Goal: Task Accomplishment & Management: Use online tool/utility

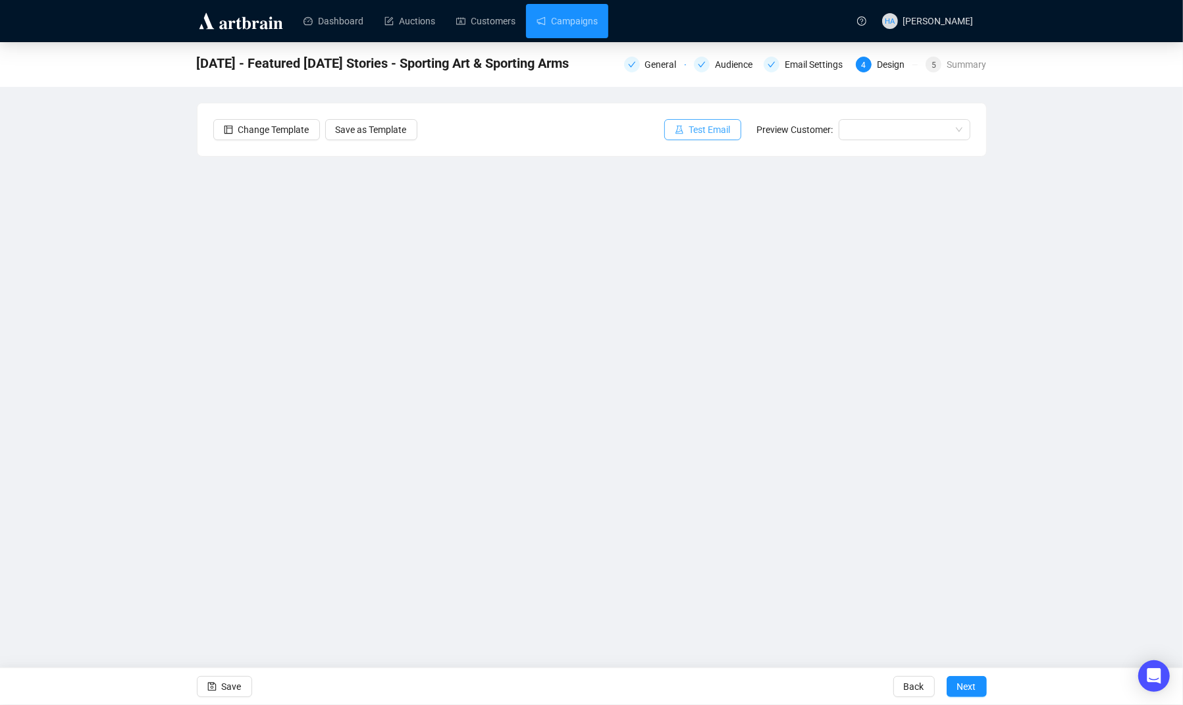
click at [698, 126] on span "Test Email" at bounding box center [709, 129] width 41 height 14
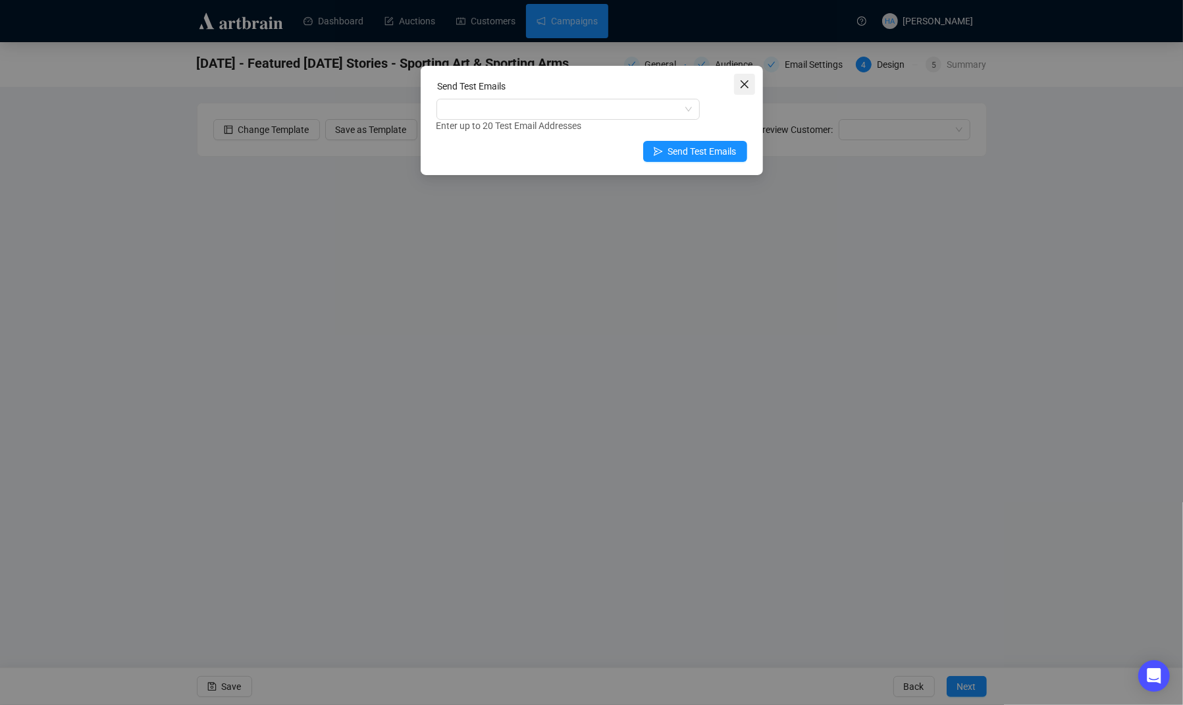
click at [745, 82] on icon "close" at bounding box center [744, 84] width 8 height 8
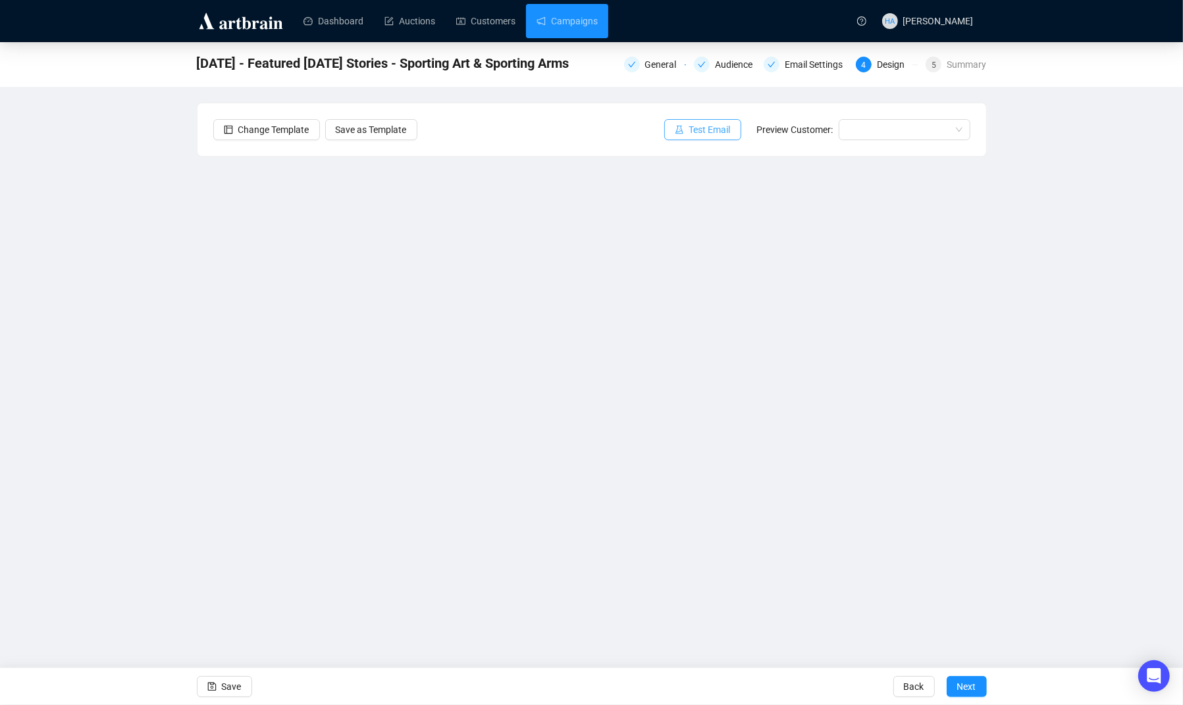
click at [700, 125] on span "Test Email" at bounding box center [709, 129] width 41 height 14
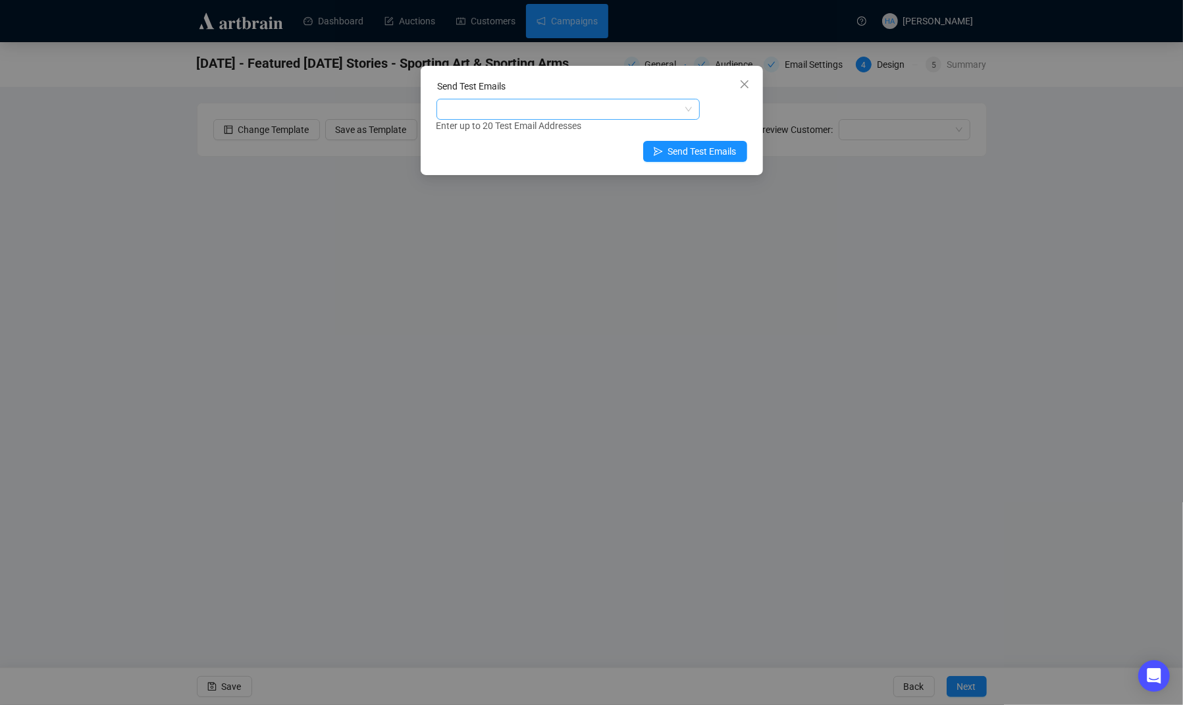
click at [538, 104] on div at bounding box center [561, 109] width 244 height 18
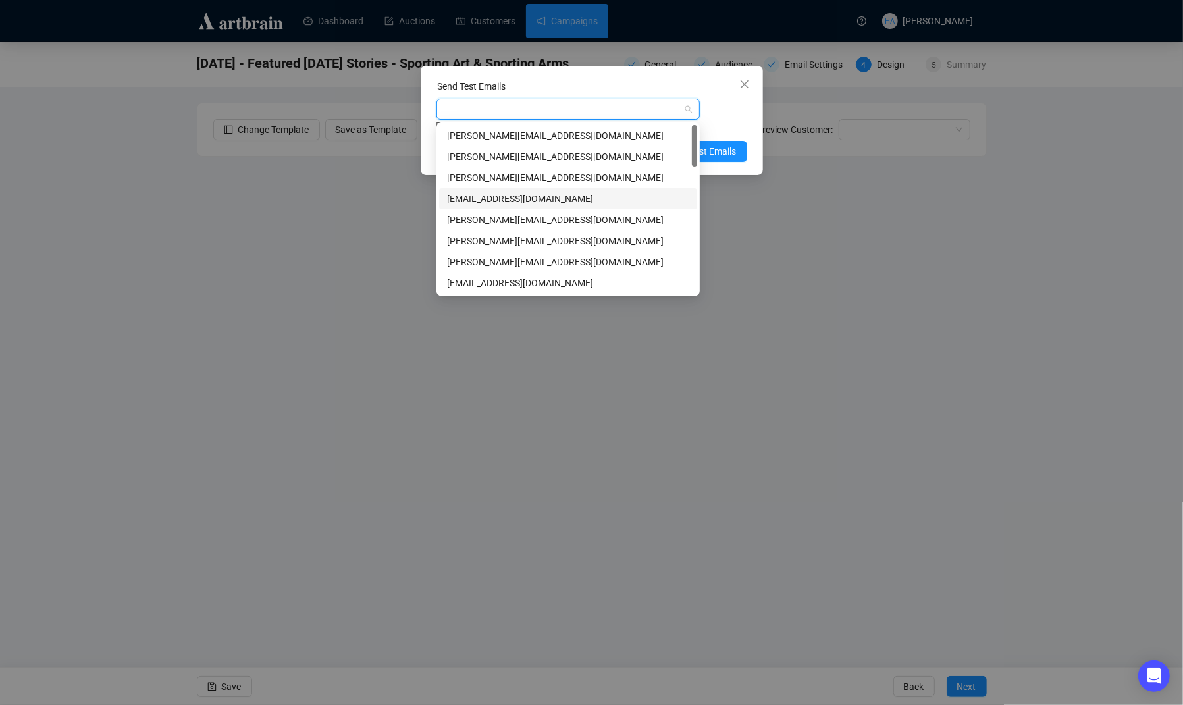
click at [458, 198] on div "[EMAIL_ADDRESS][DOMAIN_NAME]" at bounding box center [568, 199] width 242 height 14
click at [458, 198] on div "[EMAIL_ADDRESS][DOMAIN_NAME]" at bounding box center [563, 199] width 233 height 14
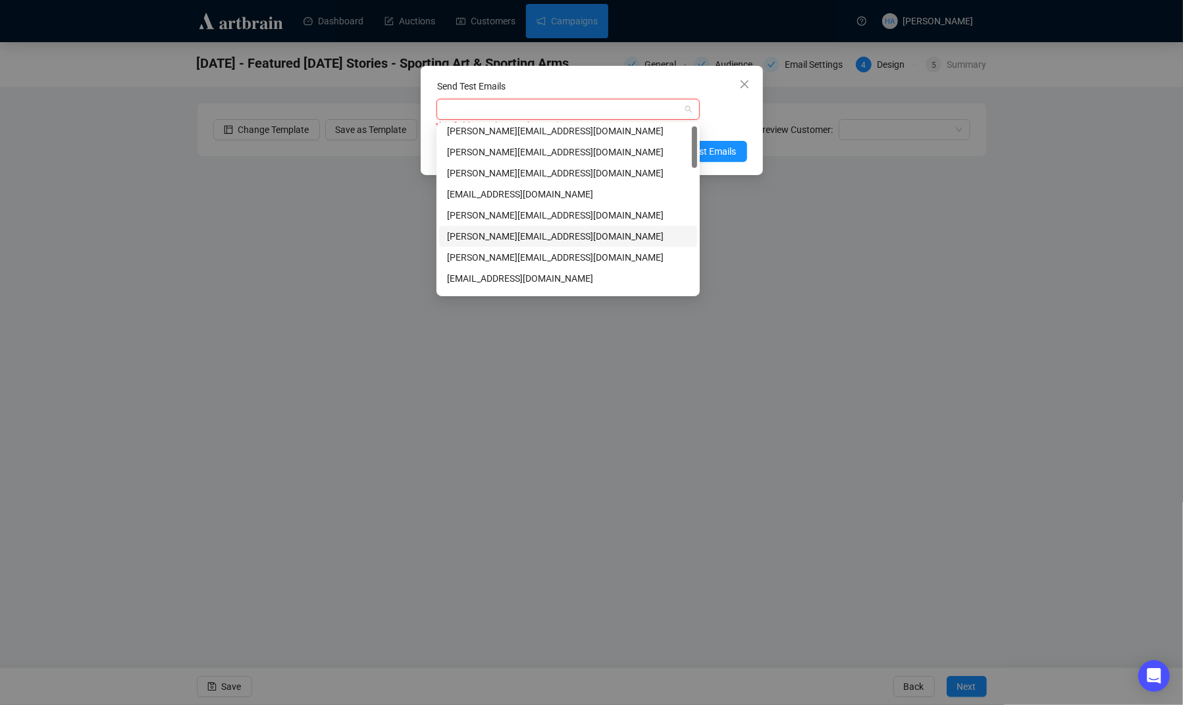
click at [476, 238] on div "[PERSON_NAME][EMAIL_ADDRESS][DOMAIN_NAME]" at bounding box center [568, 236] width 242 height 14
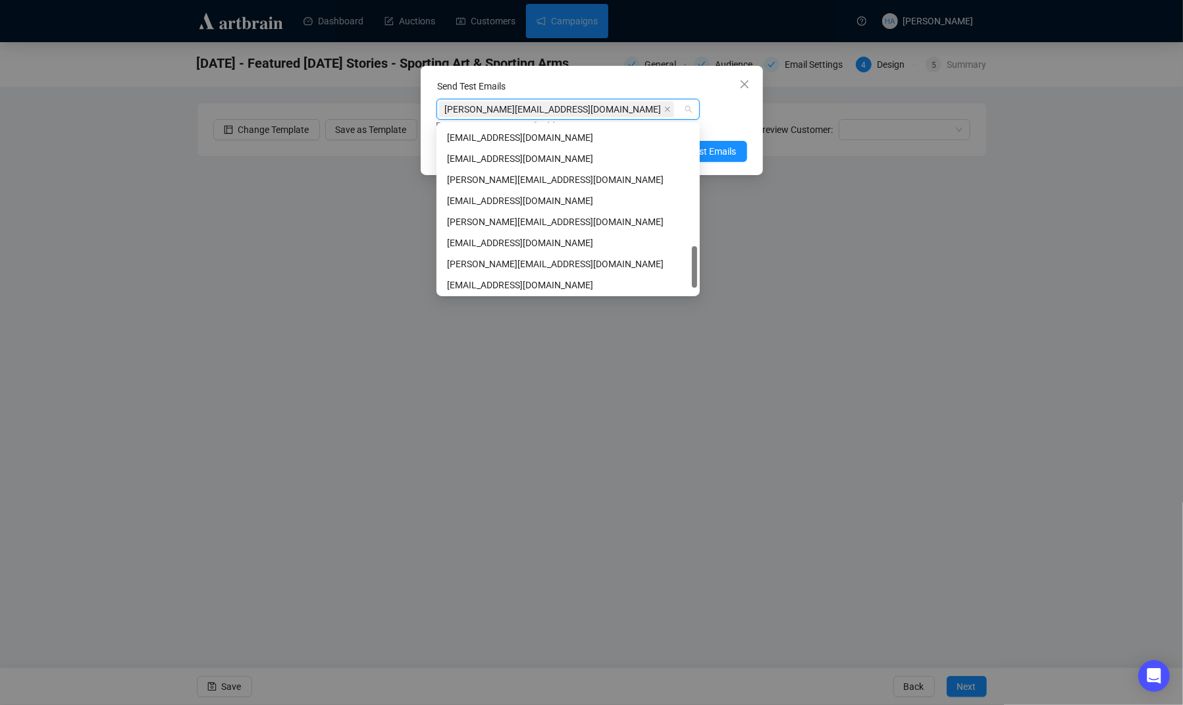
scroll to position [483, 0]
click at [468, 227] on div "[PERSON_NAME][EMAIL_ADDRESS][DOMAIN_NAME]" at bounding box center [568, 222] width 242 height 14
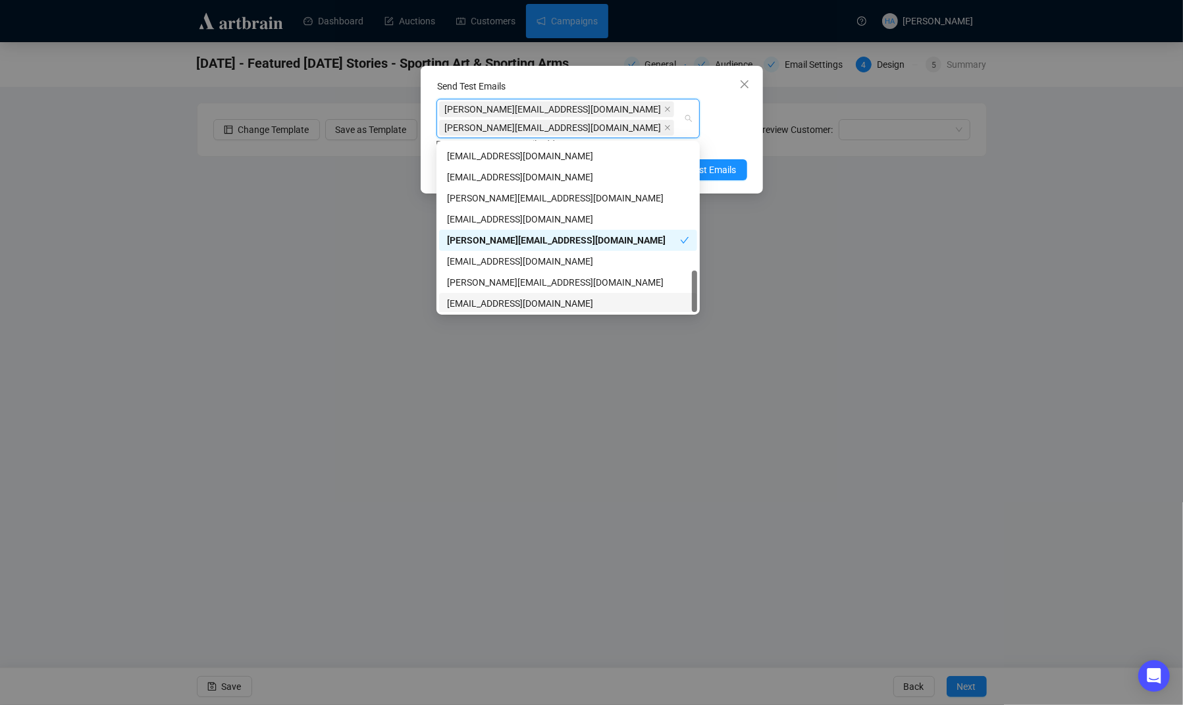
scroll to position [505, 0]
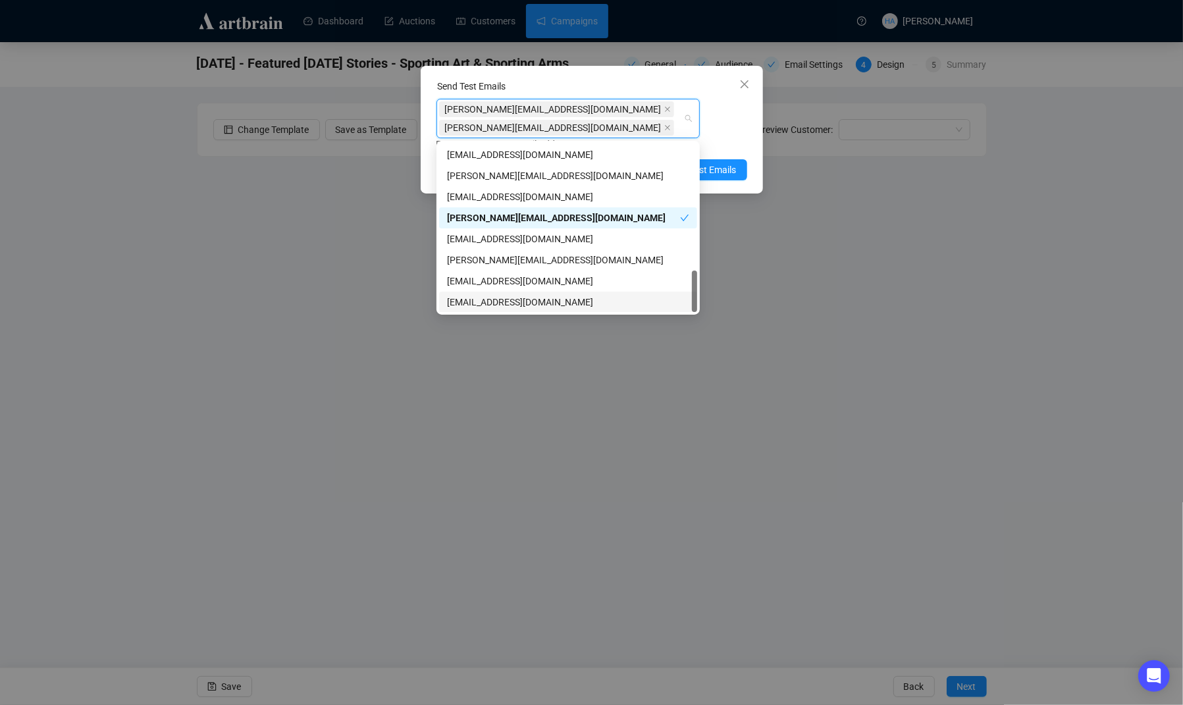
click at [474, 304] on div "[EMAIL_ADDRESS][DOMAIN_NAME]" at bounding box center [568, 302] width 242 height 14
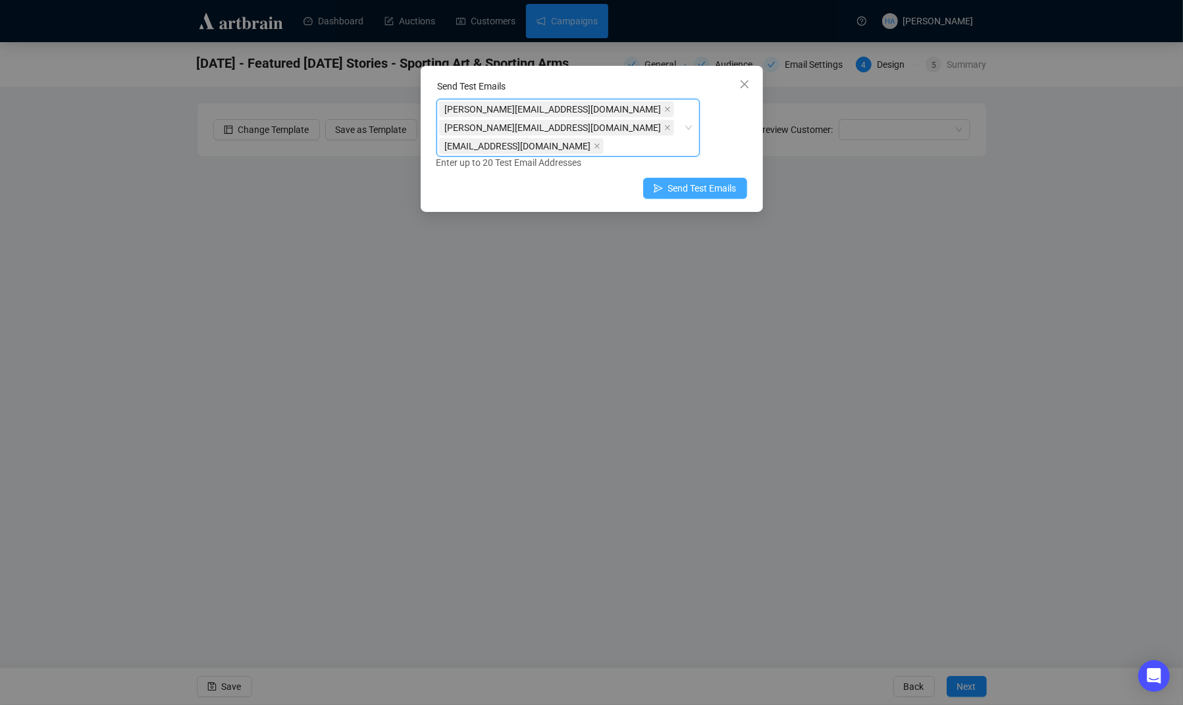
click at [721, 188] on span "Send Test Emails" at bounding box center [702, 188] width 68 height 14
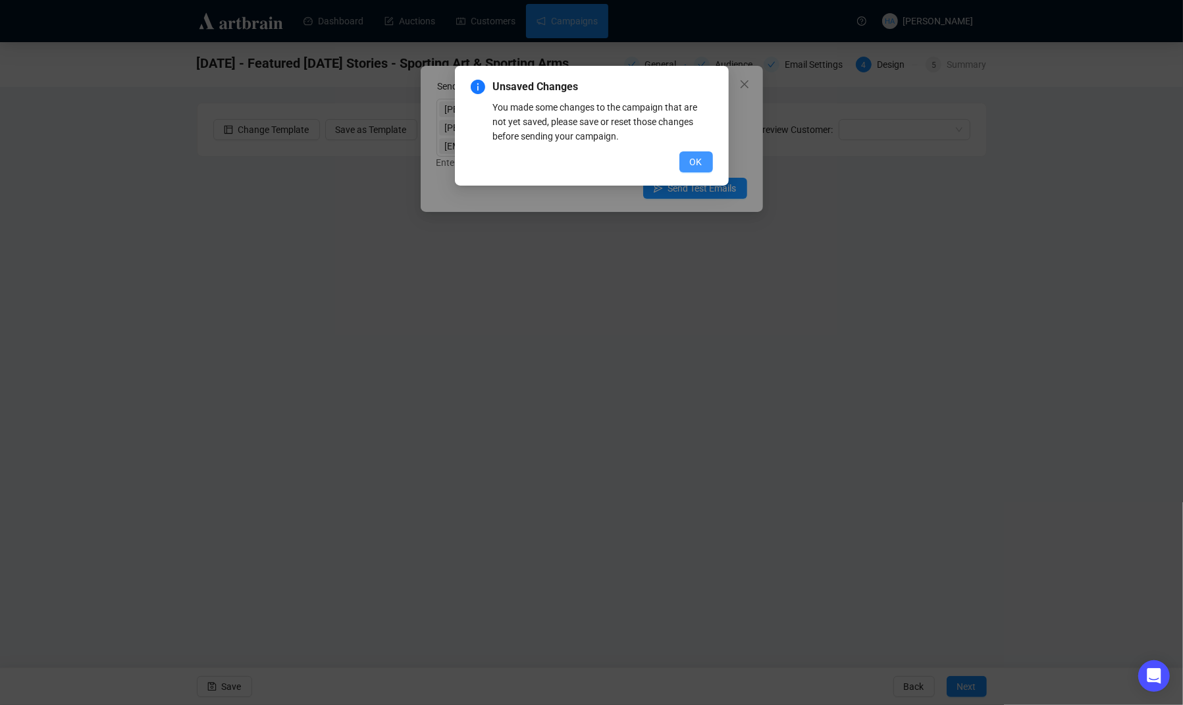
click at [700, 164] on span "OK" at bounding box center [696, 162] width 13 height 14
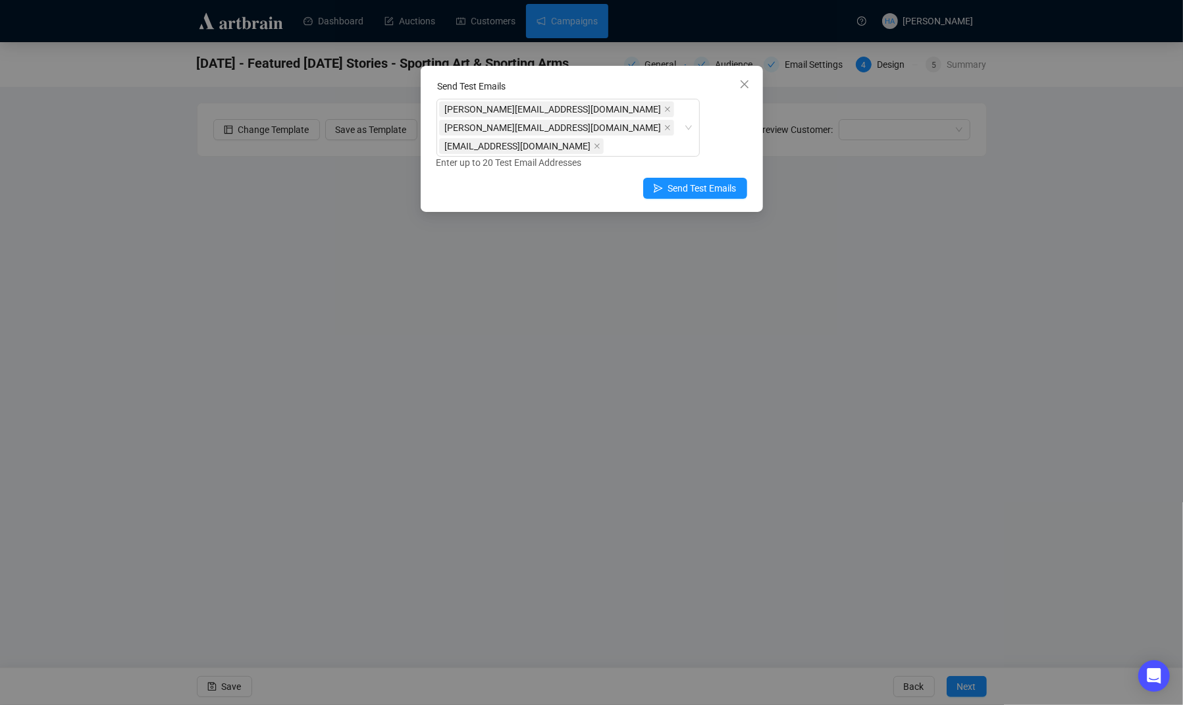
click at [244, 687] on div "Send Test Emails [PERSON_NAME][EMAIL_ADDRESS][DOMAIN_NAME] [PERSON_NAME][EMAIL_…" at bounding box center [591, 352] width 1183 height 705
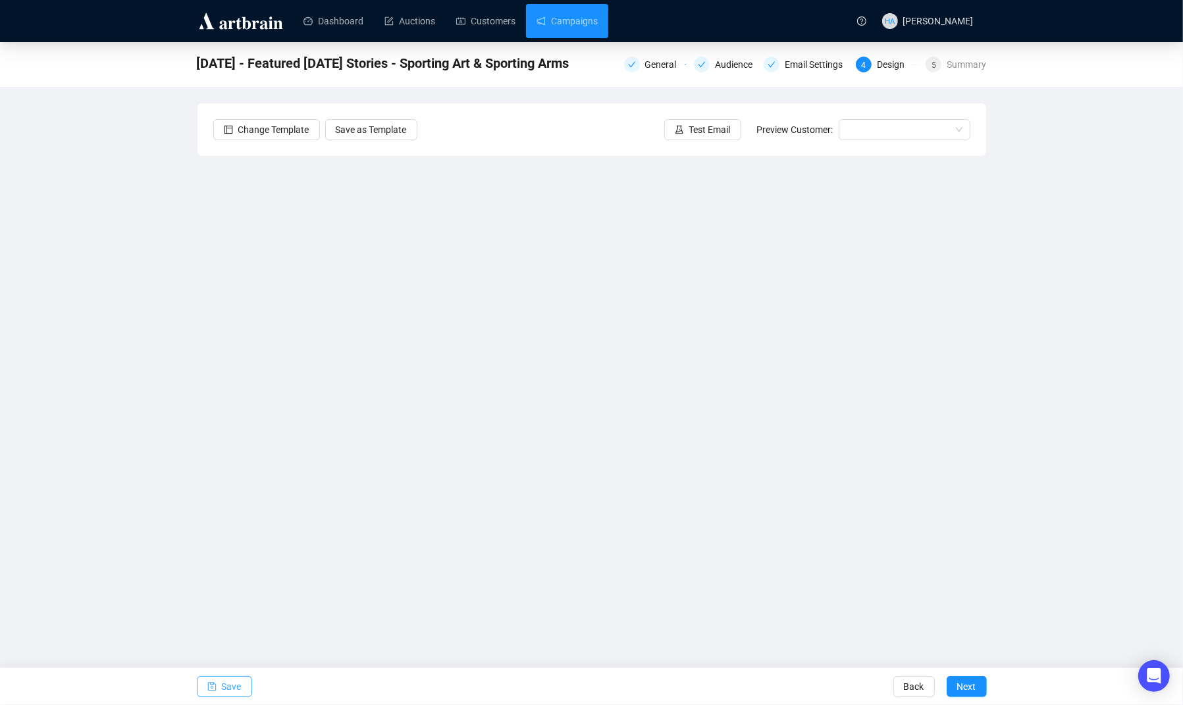
click at [232, 683] on span "Save" at bounding box center [232, 686] width 20 height 37
click at [704, 128] on span "Test Email" at bounding box center [709, 129] width 41 height 14
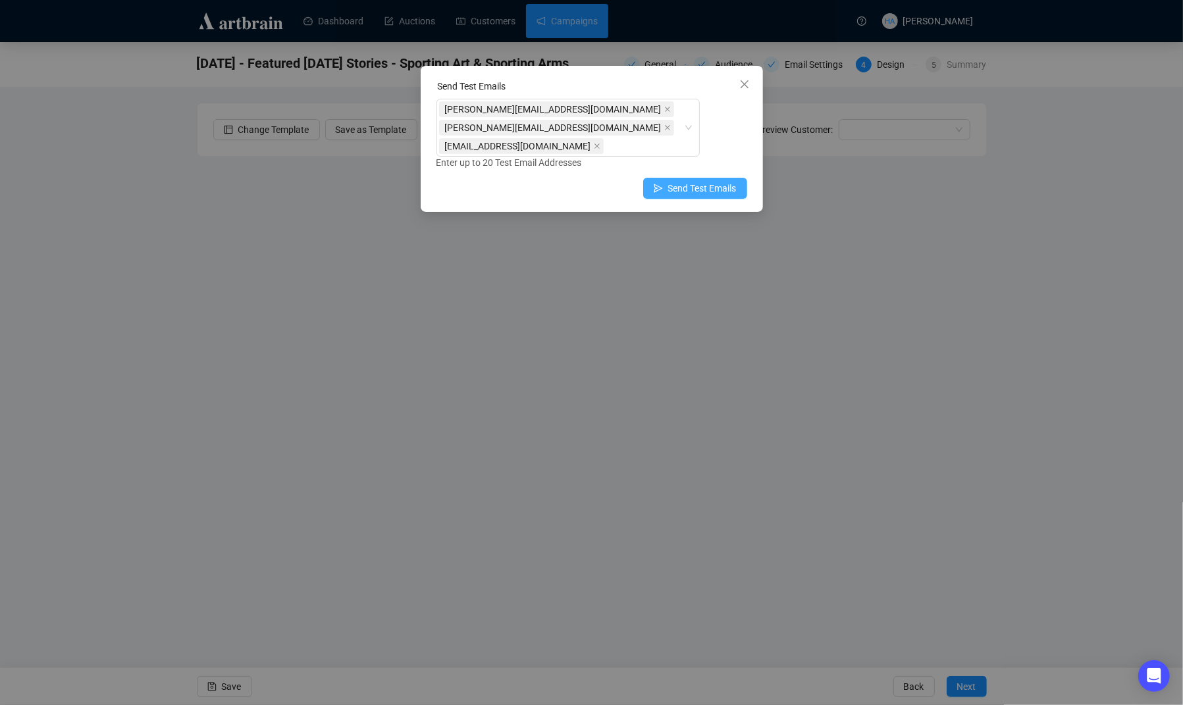
click at [682, 185] on span "Send Test Emails" at bounding box center [702, 188] width 68 height 14
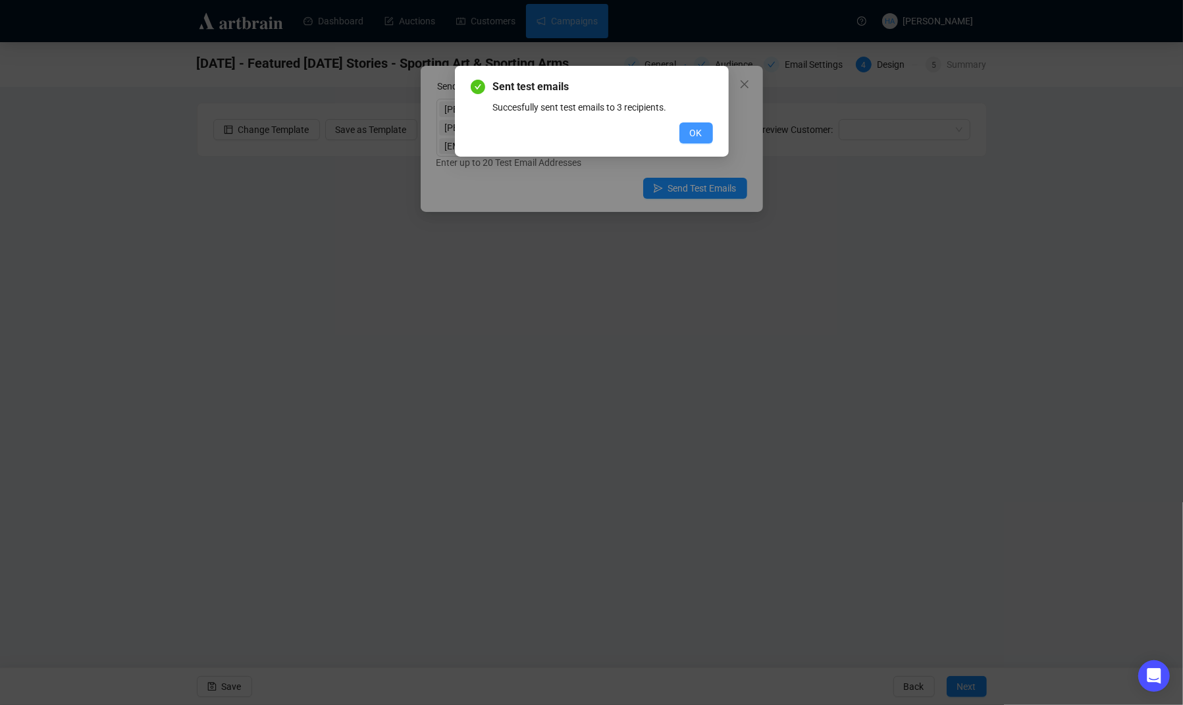
click at [699, 138] on span "OK" at bounding box center [696, 133] width 13 height 14
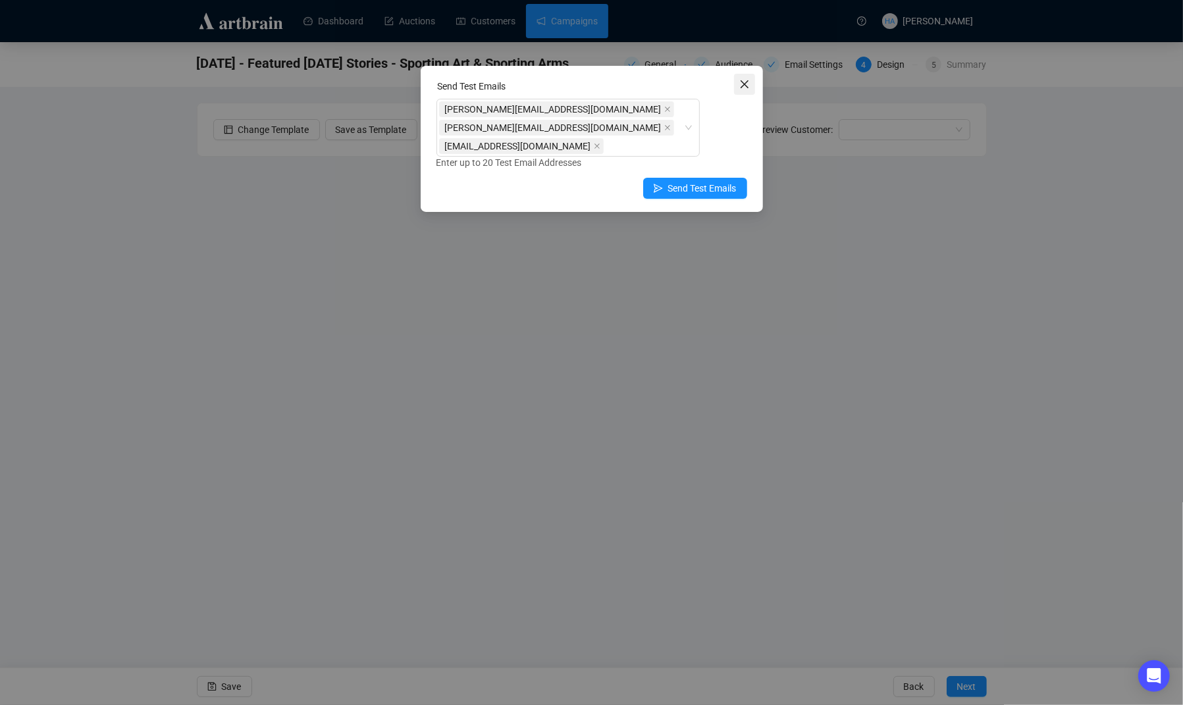
click at [744, 86] on icon "close" at bounding box center [744, 84] width 11 height 11
